Goal: Transaction & Acquisition: Subscribe to service/newsletter

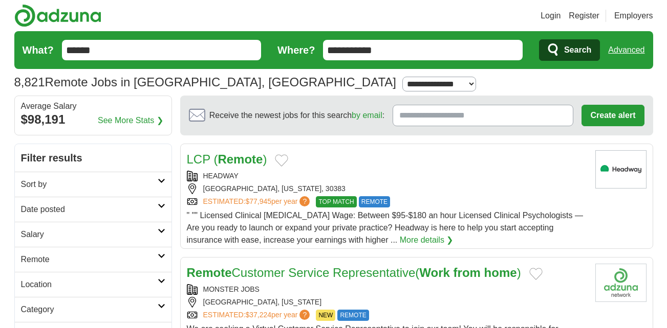
click at [392, 44] on input "**********" at bounding box center [423, 50] width 200 height 20
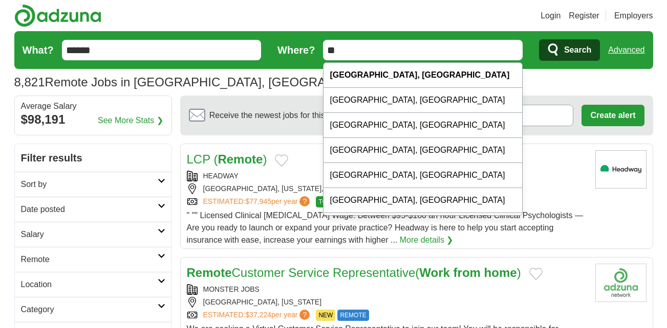
type input "*"
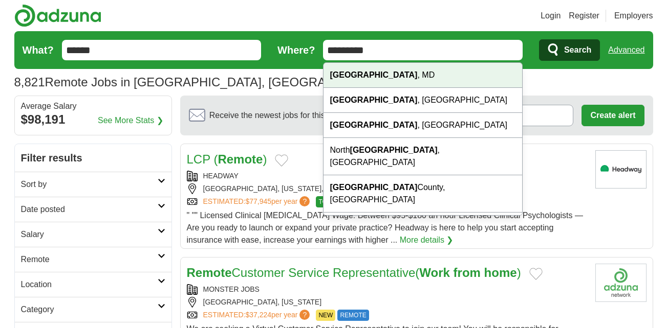
click at [385, 73] on div "[GEOGRAPHIC_DATA] , [GEOGRAPHIC_DATA]" at bounding box center [422, 75] width 199 height 25
type input "**********"
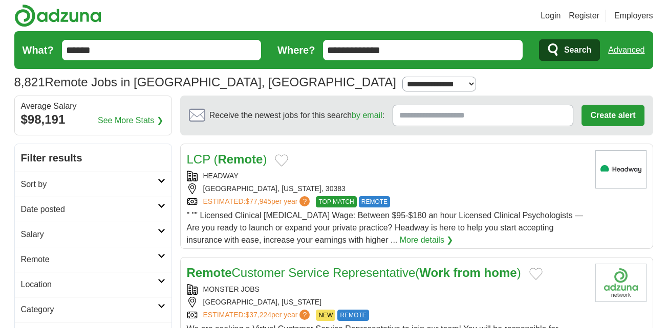
click at [571, 49] on span "Search" at bounding box center [577, 50] width 27 height 20
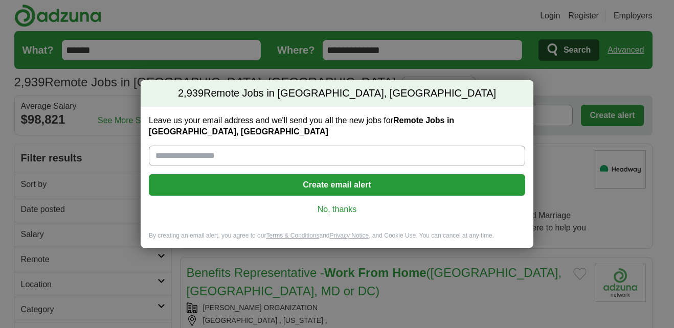
click at [343, 148] on input "Leave us your email address and we'll send you all the new jobs for Remote Jobs…" at bounding box center [337, 156] width 377 height 20
type input "**********"
click at [306, 174] on button "Create email alert" at bounding box center [337, 184] width 377 height 21
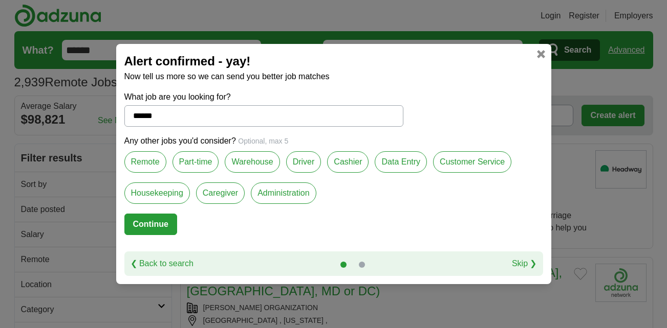
click at [279, 195] on label "Administration" at bounding box center [283, 193] width 65 height 21
click at [395, 156] on label "Data Entry" at bounding box center [400, 161] width 52 height 21
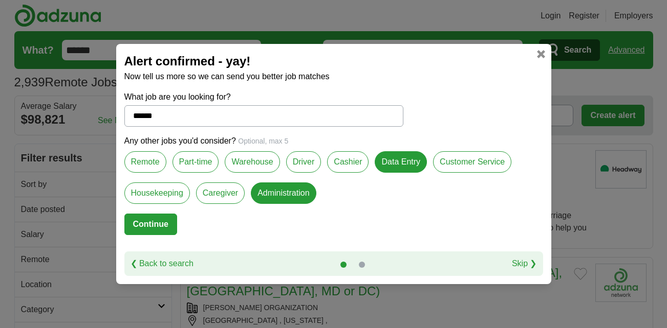
click at [465, 161] on label "Customer Service" at bounding box center [472, 161] width 78 height 21
click at [140, 166] on label "Remote" at bounding box center [145, 161] width 42 height 21
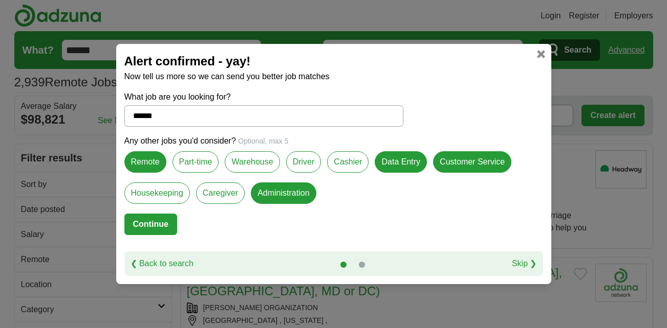
click at [148, 226] on button "Continue" at bounding box center [150, 224] width 53 height 21
select select "*"
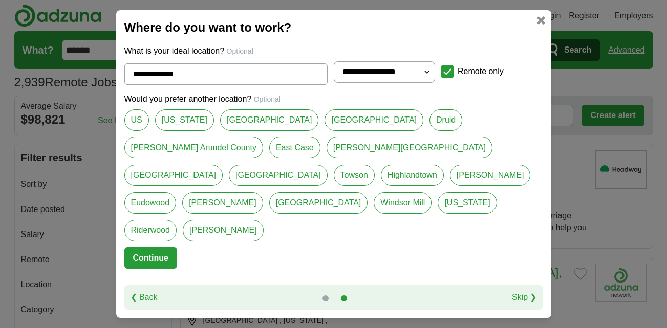
click at [136, 131] on link "US" at bounding box center [136, 119] width 25 height 21
type input "**"
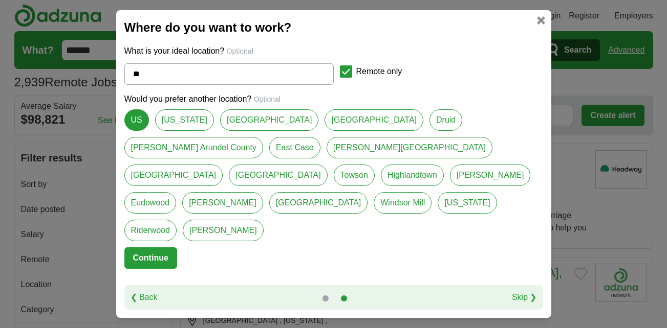
click at [155, 248] on button "Continue" at bounding box center [150, 258] width 53 height 21
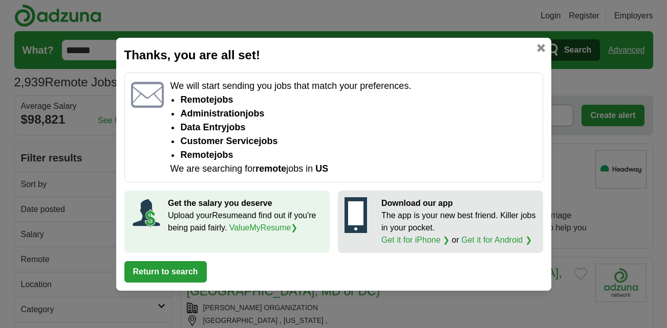
click at [181, 271] on button "Return to search" at bounding box center [165, 271] width 82 height 21
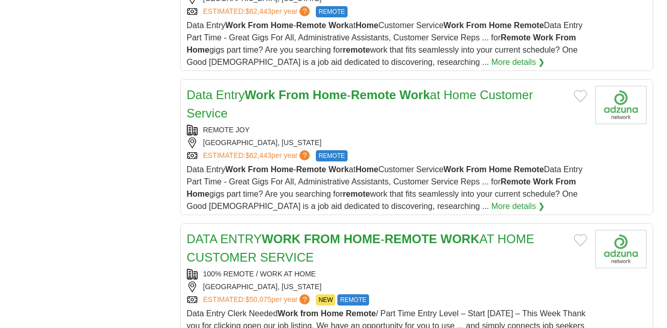
scroll to position [709, 0]
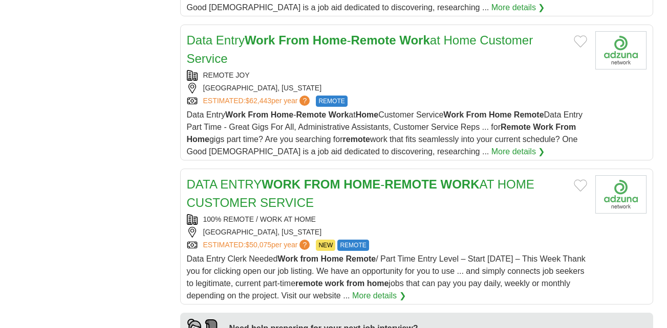
click at [270, 178] on strong "WORK" at bounding box center [280, 185] width 39 height 14
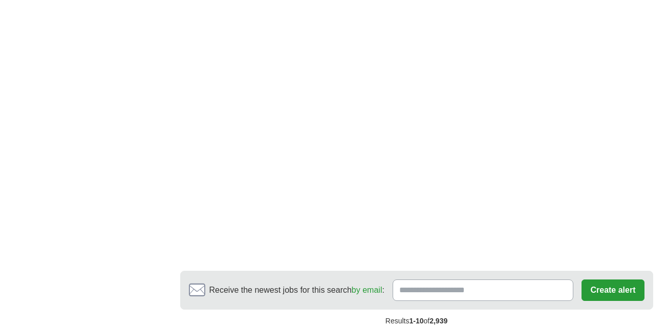
scroll to position [2085, 0]
